Goal: Check status: Check status

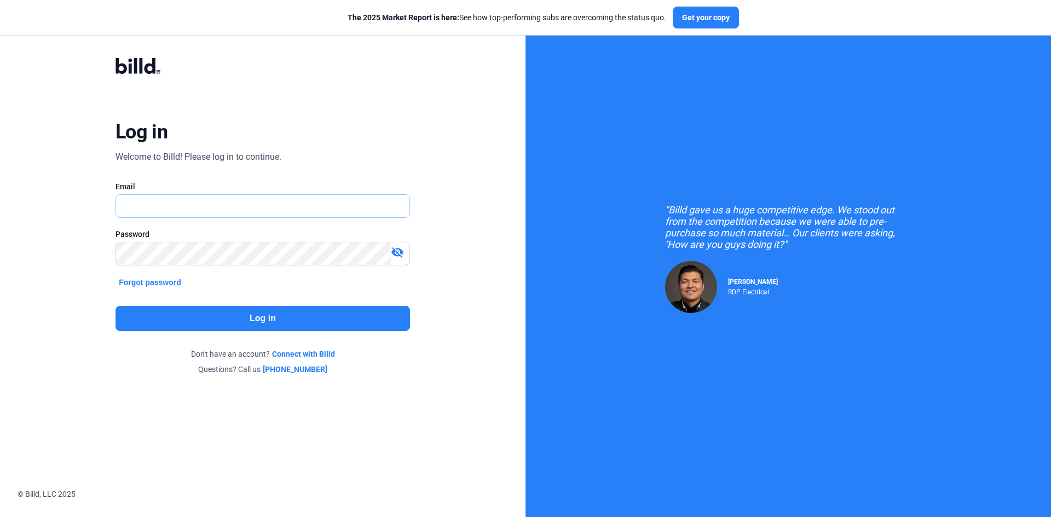
type input "[EMAIL_ADDRESS][DOMAIN_NAME]"
click at [233, 318] on button "Log in" at bounding box center [262, 318] width 294 height 25
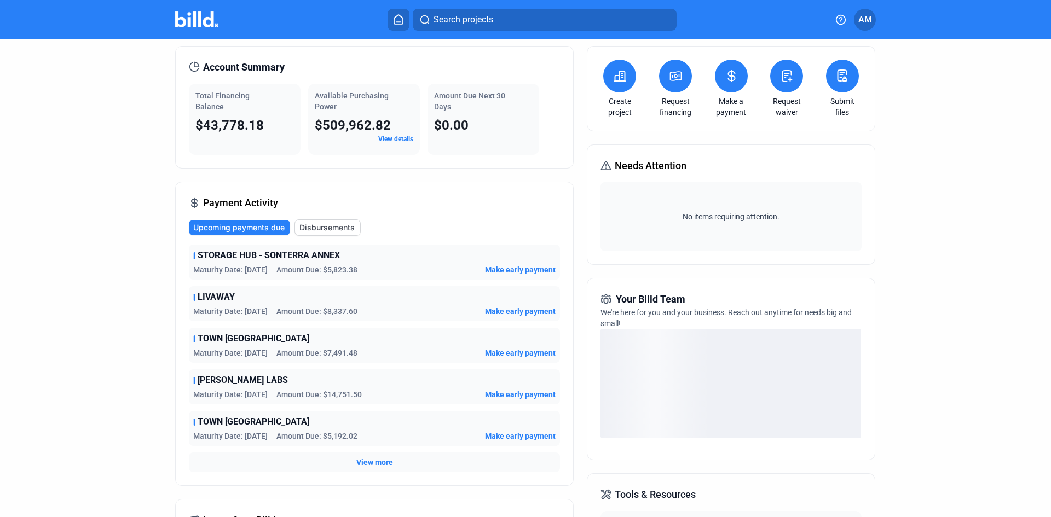
scroll to position [55, 0]
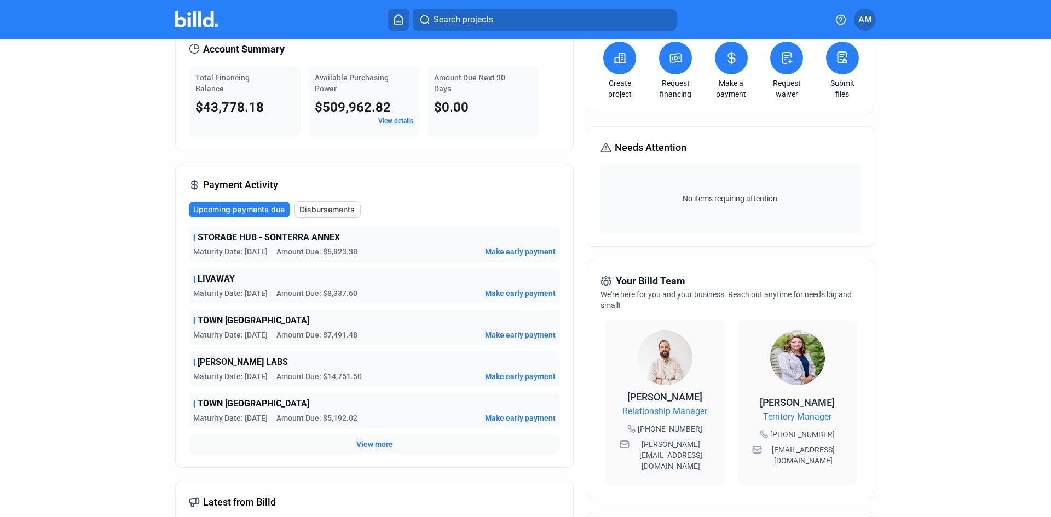
click at [373, 447] on span "View more" at bounding box center [374, 444] width 37 height 11
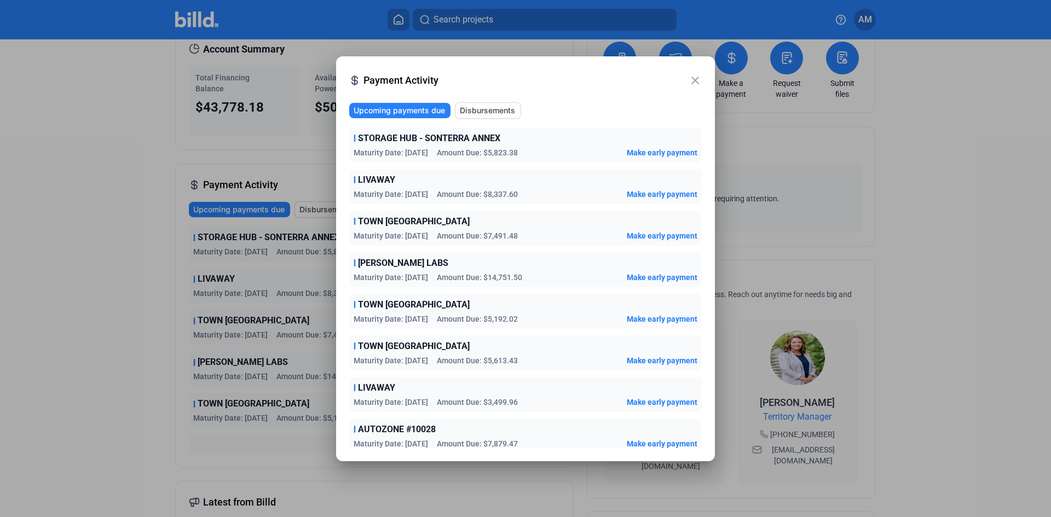
click at [699, 77] on mat-icon "close" at bounding box center [694, 80] width 13 height 13
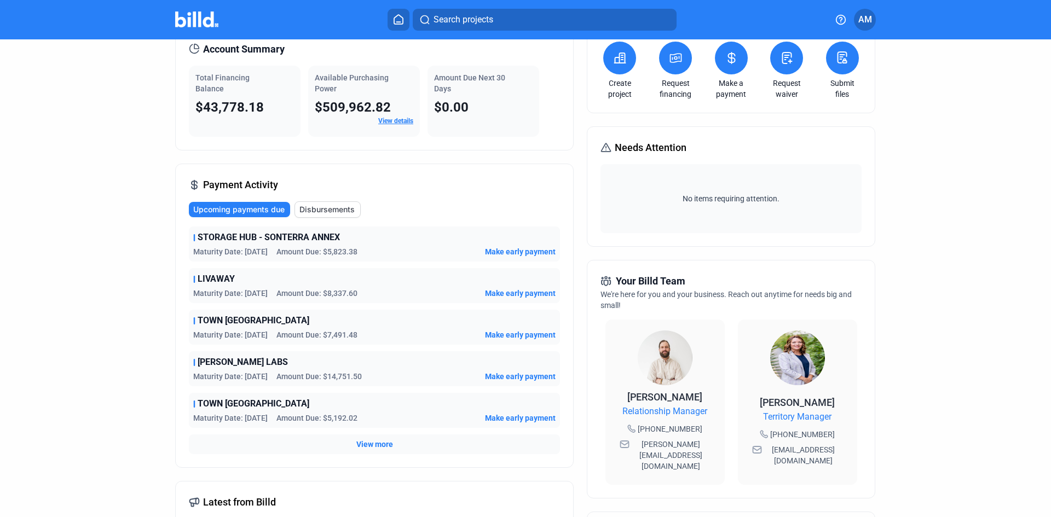
click at [201, 18] on img at bounding box center [196, 19] width 43 height 16
click at [199, 21] on img at bounding box center [196, 19] width 43 height 16
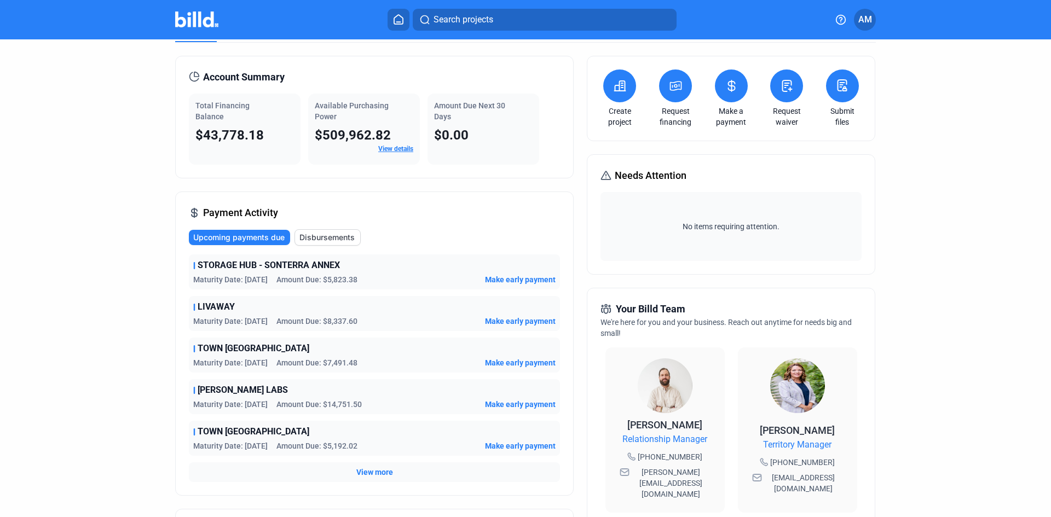
scroll to position [0, 0]
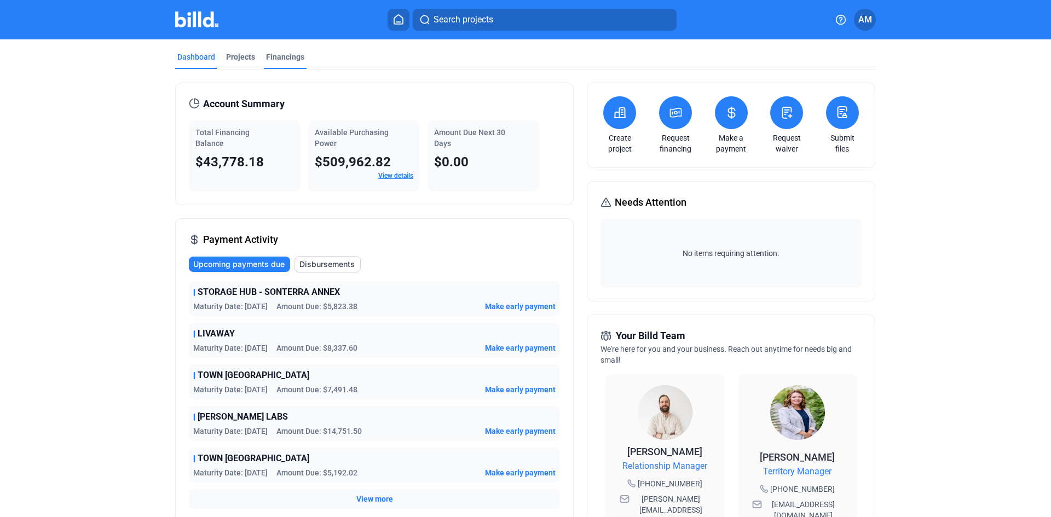
click at [284, 56] on div "Financings" at bounding box center [285, 56] width 38 height 11
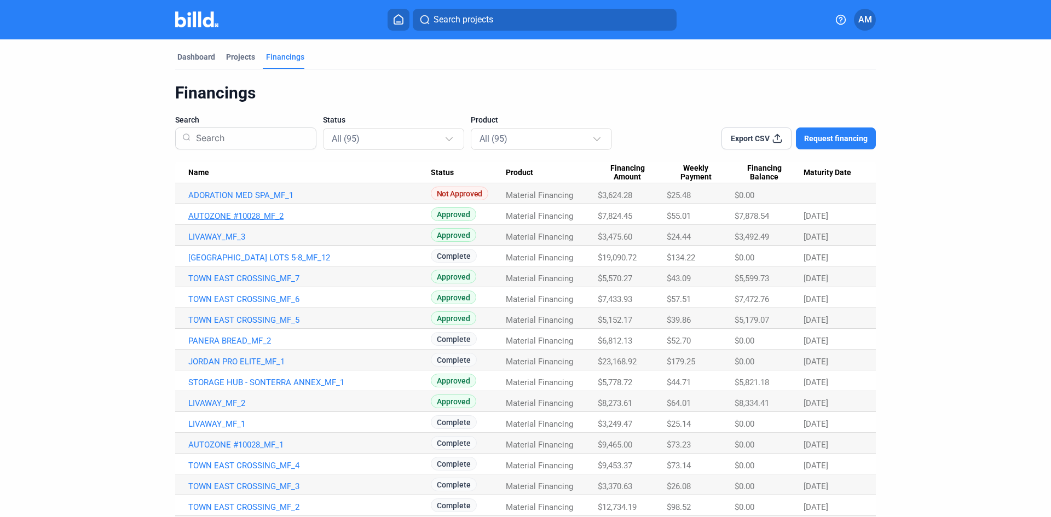
click at [248, 215] on link "AUTOZONE #10028_MF_2" at bounding box center [309, 216] width 242 height 10
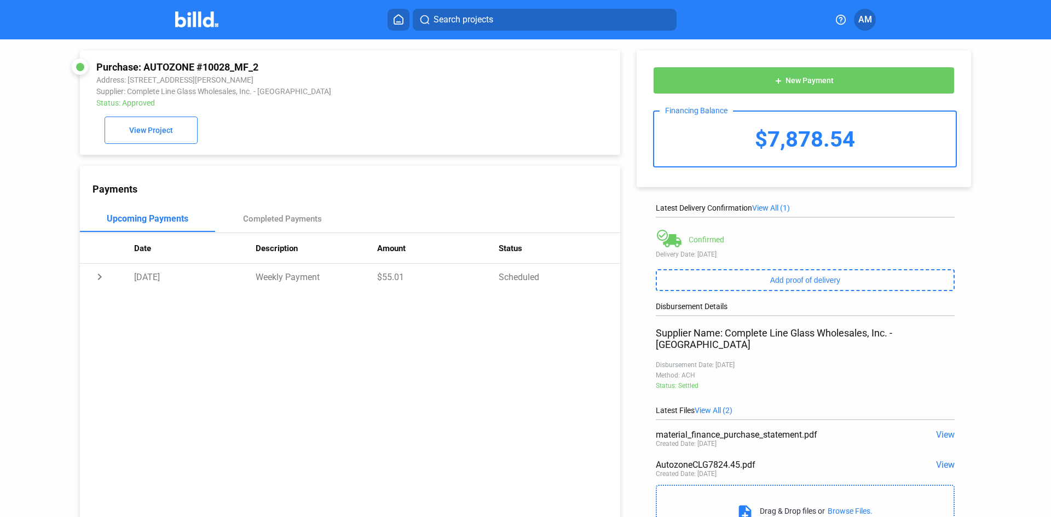
click at [200, 19] on img at bounding box center [196, 19] width 43 height 16
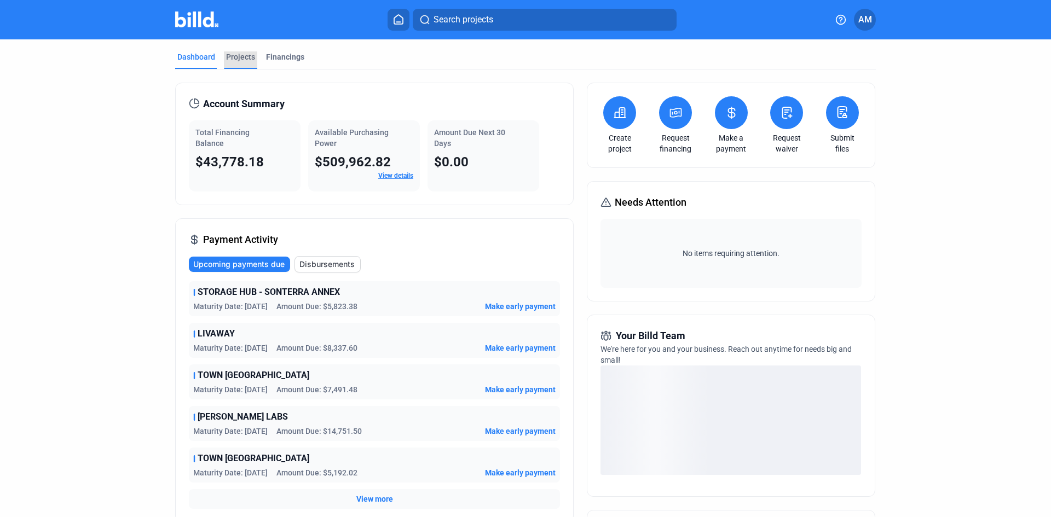
click at [239, 58] on div "Projects" at bounding box center [240, 56] width 29 height 11
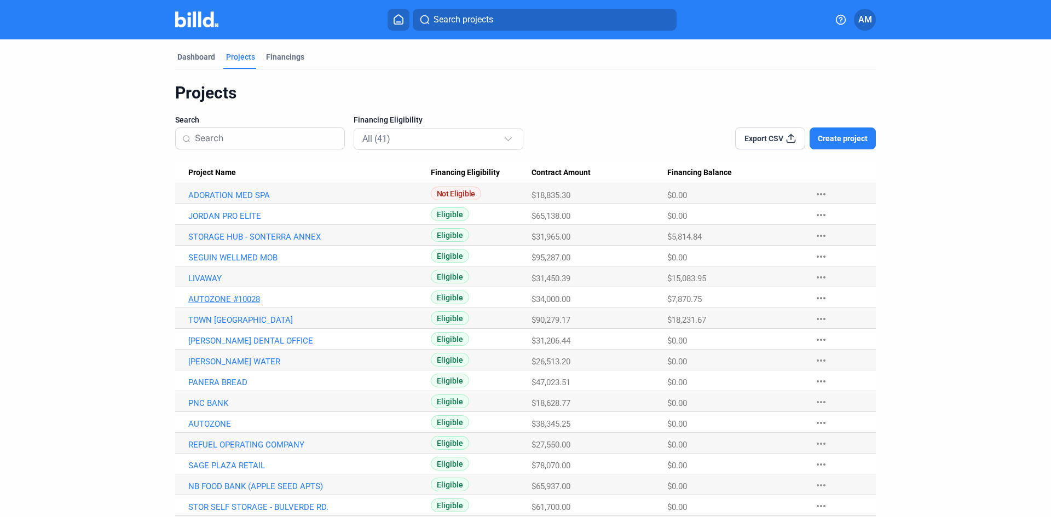
click at [238, 302] on link "AUTOZONE #10028" at bounding box center [309, 299] width 242 height 10
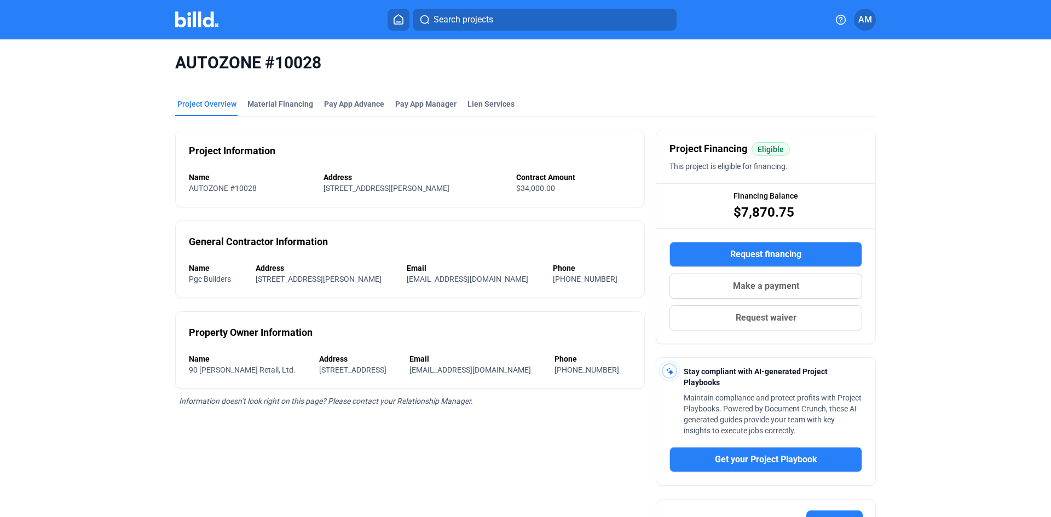
click at [188, 18] on img at bounding box center [196, 19] width 43 height 16
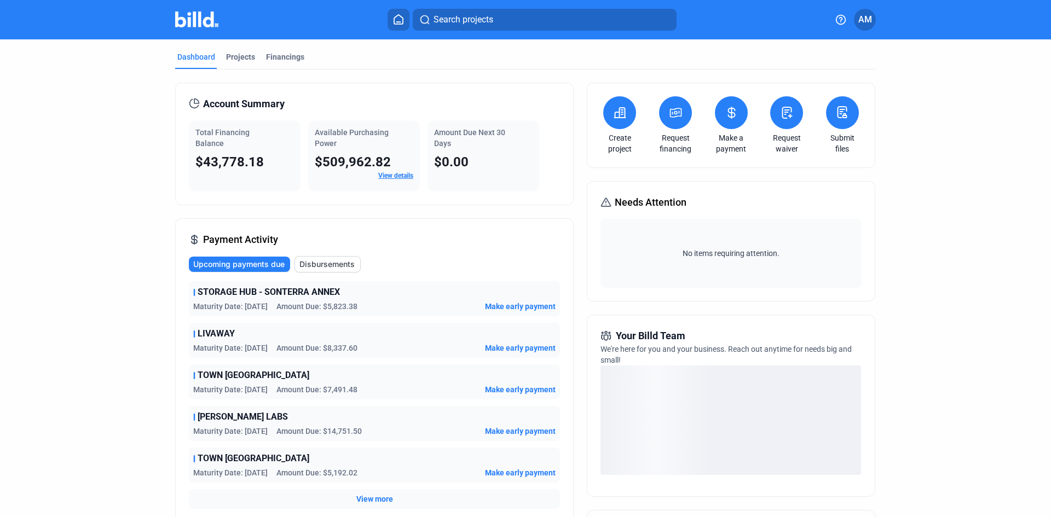
click at [865, 20] on span "AM" at bounding box center [865, 19] width 14 height 13
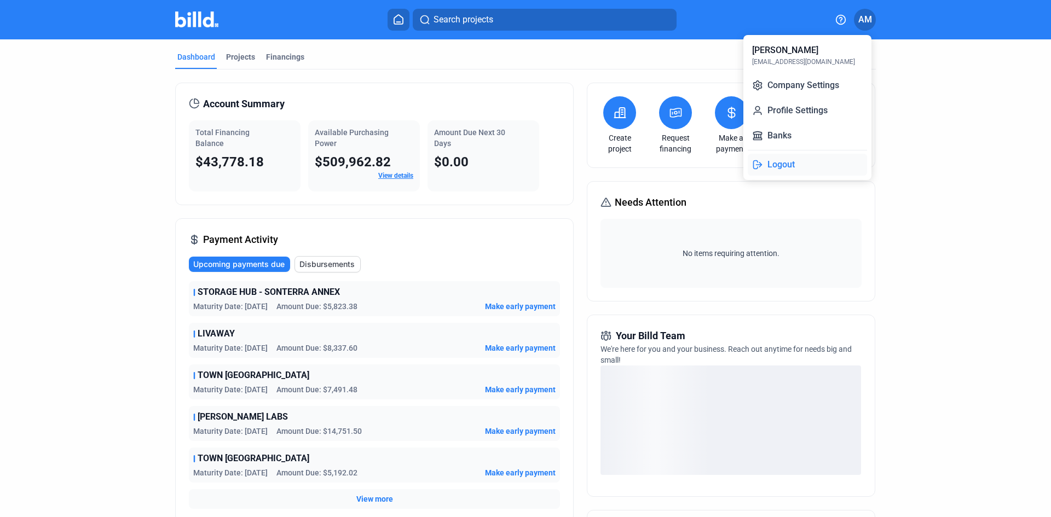
click at [787, 161] on button "Logout" at bounding box center [807, 165] width 119 height 22
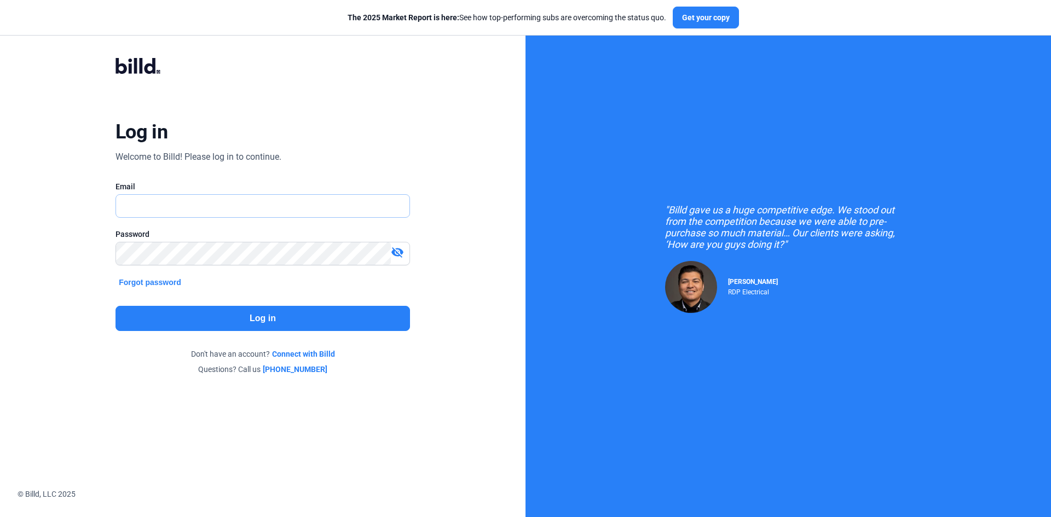
type input "[EMAIL_ADDRESS][DOMAIN_NAME]"
